Goal: Find specific page/section: Find specific page/section

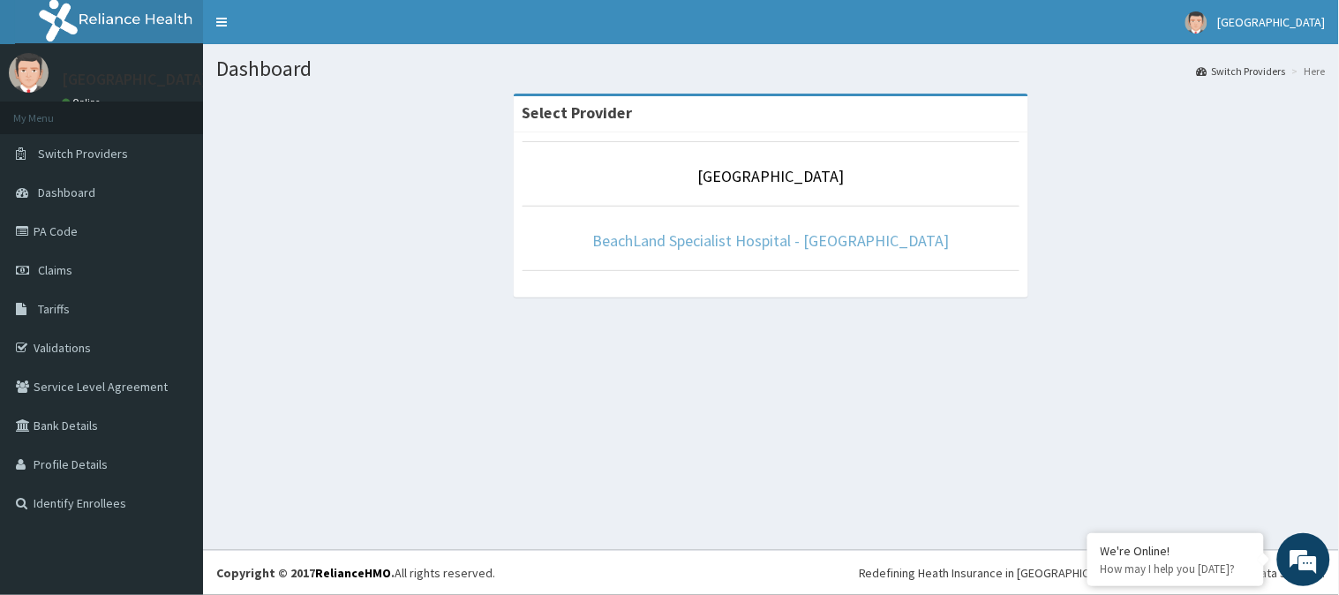
click at [728, 236] on link "BeachLand Specialist Hospital - [GEOGRAPHIC_DATA]" at bounding box center [771, 240] width 358 height 20
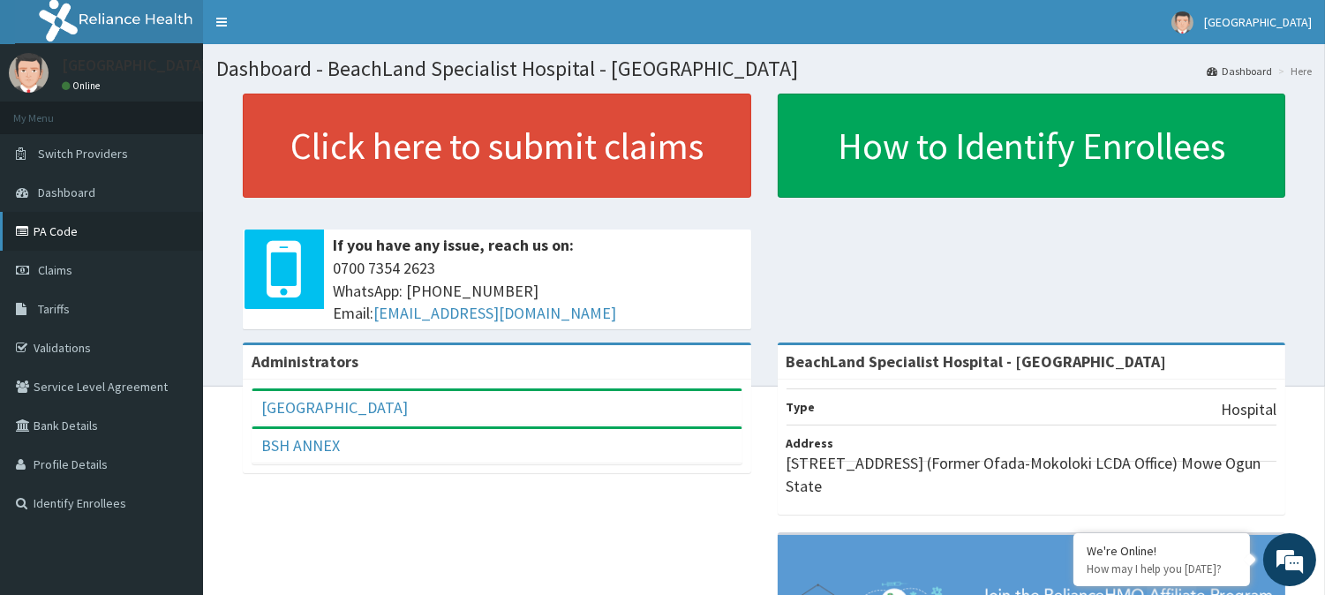
click at [106, 234] on link "PA Code" at bounding box center [101, 231] width 203 height 39
